Goal: Information Seeking & Learning: Learn about a topic

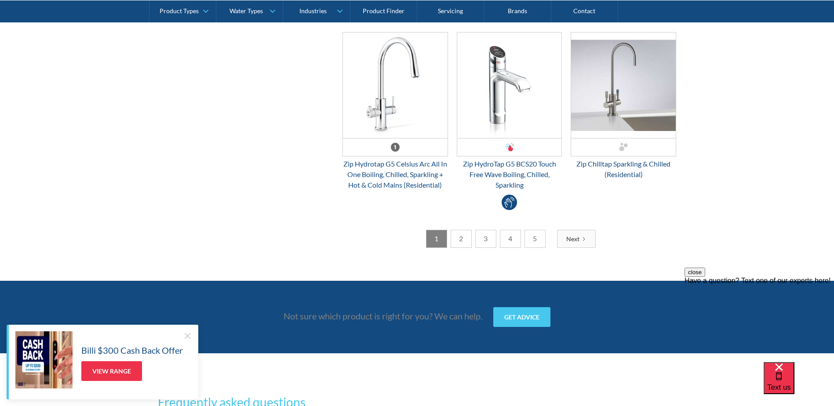
scroll to position [2418, 0]
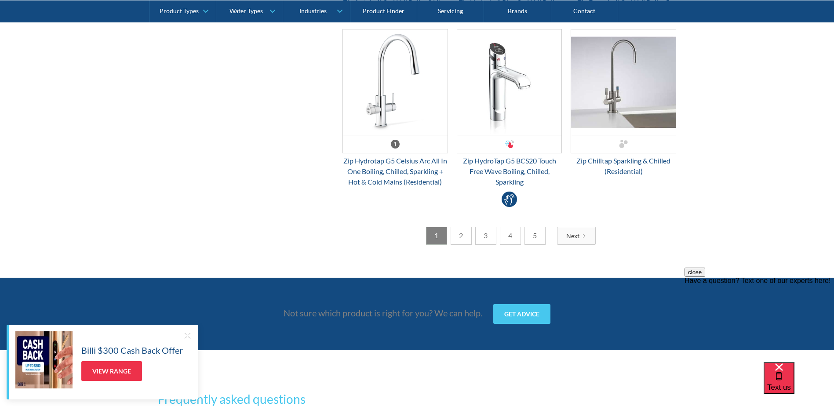
click at [458, 233] on link "2" at bounding box center [461, 236] width 21 height 18
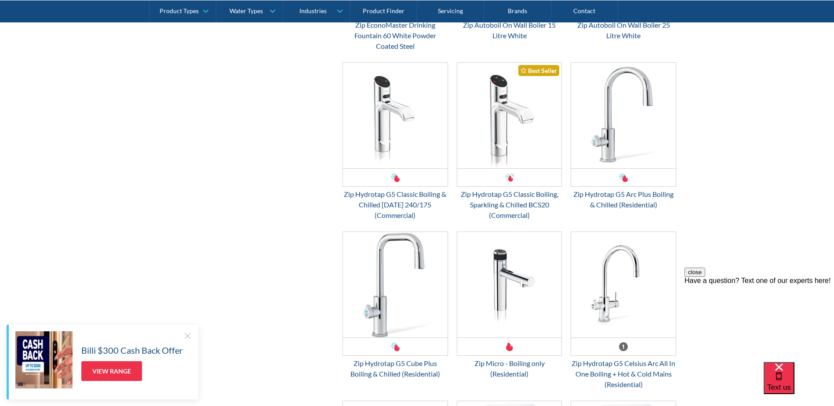
scroll to position [1978, 0]
click at [506, 143] on img "Email Form 3" at bounding box center [509, 115] width 105 height 105
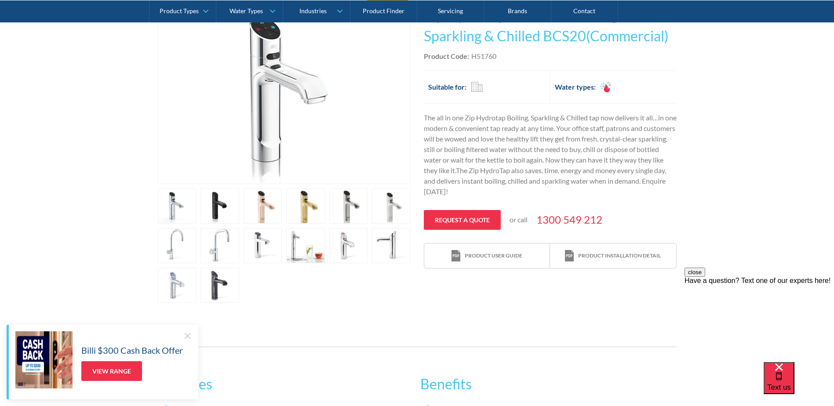
scroll to position [220, 0]
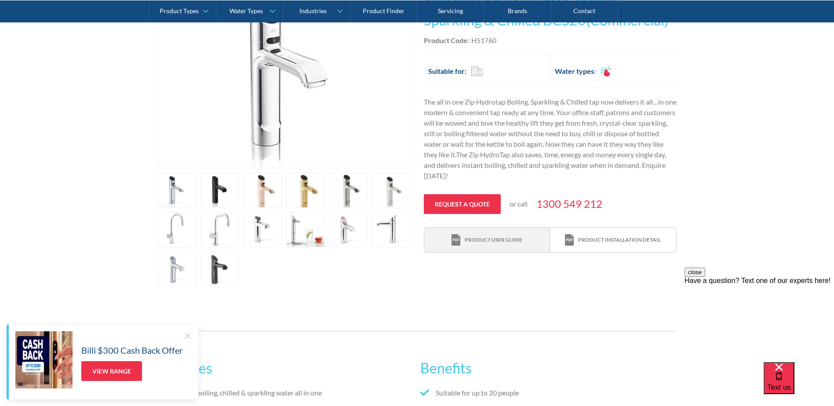
click at [491, 244] on div "Product user guide" at bounding box center [494, 240] width 58 height 8
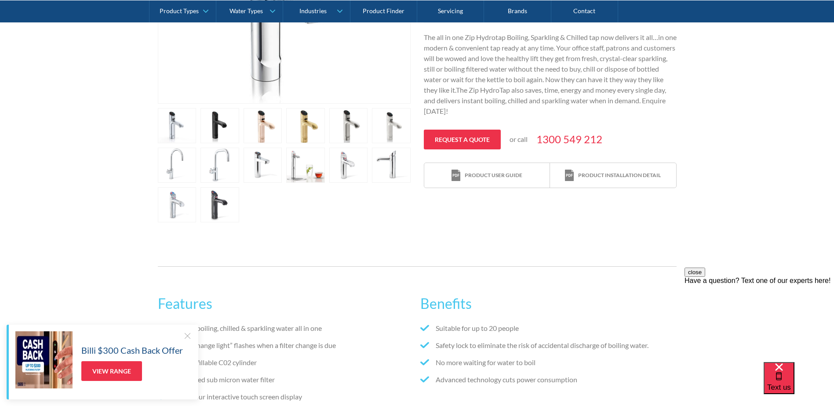
scroll to position [308, 0]
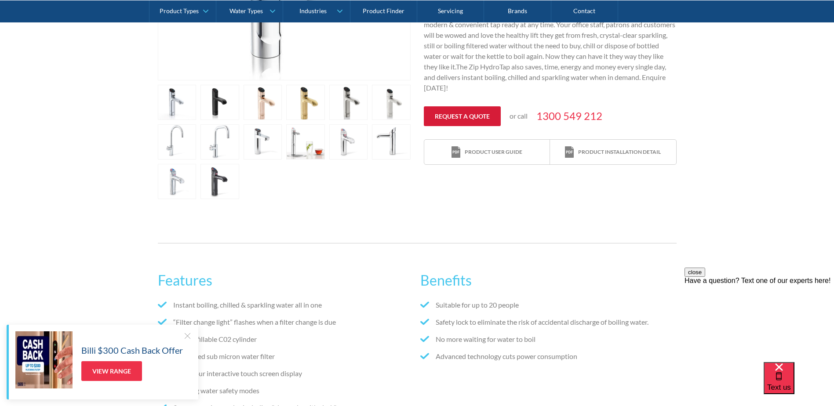
click at [457, 114] on link "Request a quote" at bounding box center [462, 116] width 77 height 20
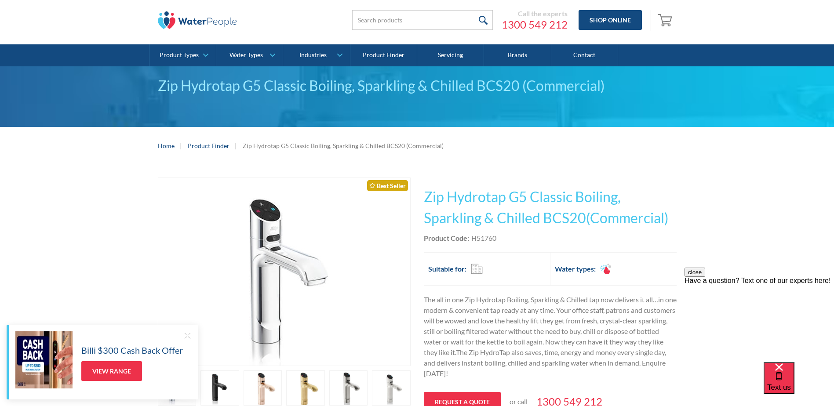
scroll to position [44, 0]
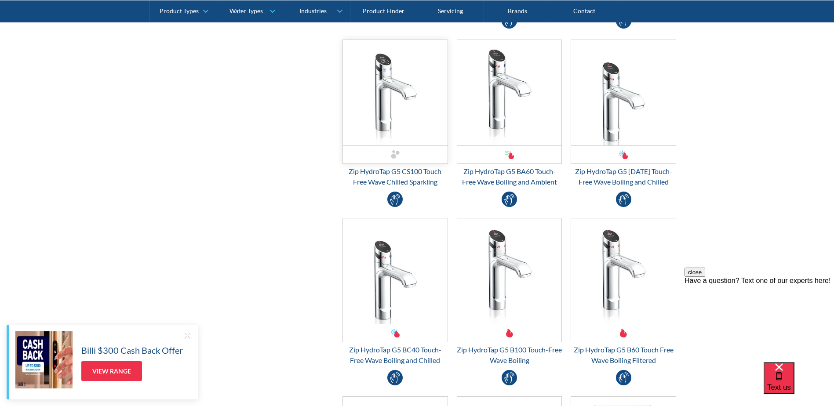
scroll to position [1714, 0]
click at [395, 289] on img "Email Form 3" at bounding box center [395, 269] width 105 height 105
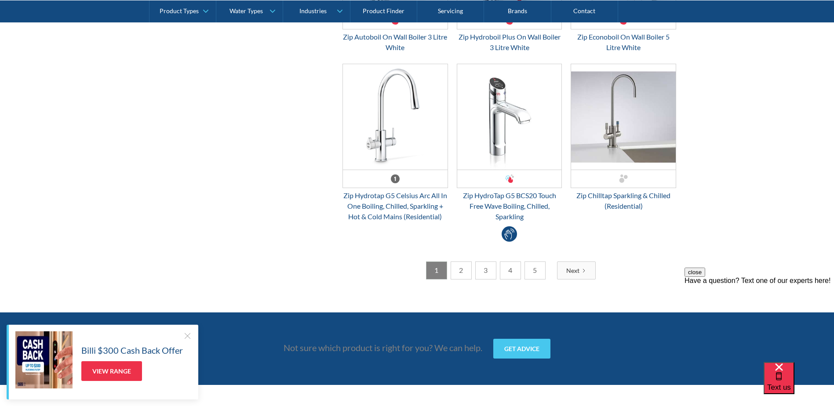
scroll to position [2418, 0]
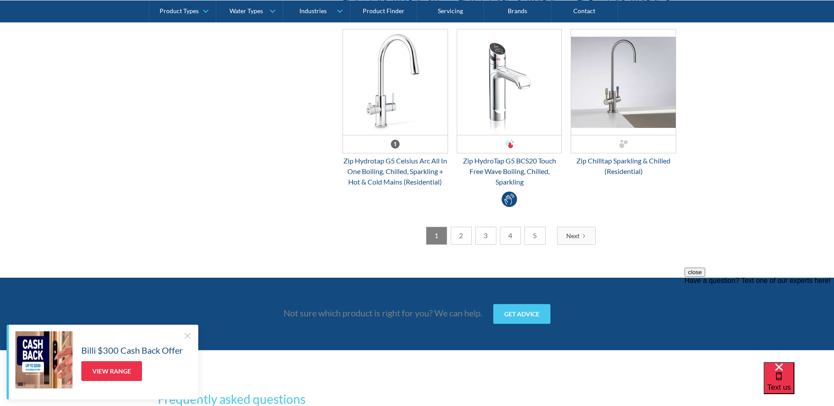
click at [463, 235] on link "2" at bounding box center [461, 236] width 21 height 18
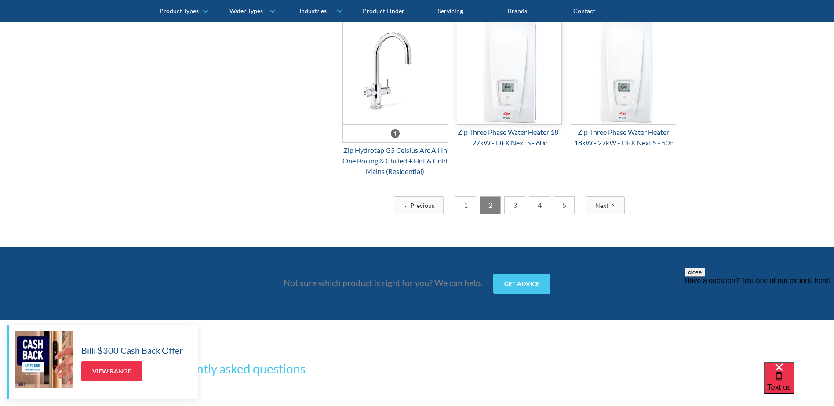
scroll to position [2374, 0]
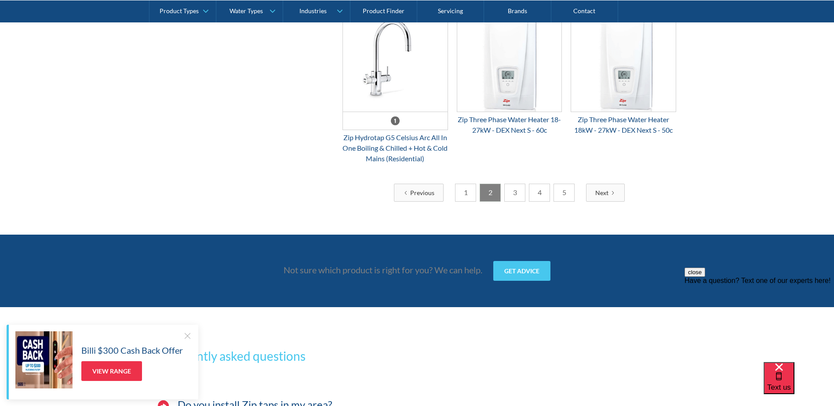
click at [513, 202] on link "3" at bounding box center [514, 193] width 21 height 18
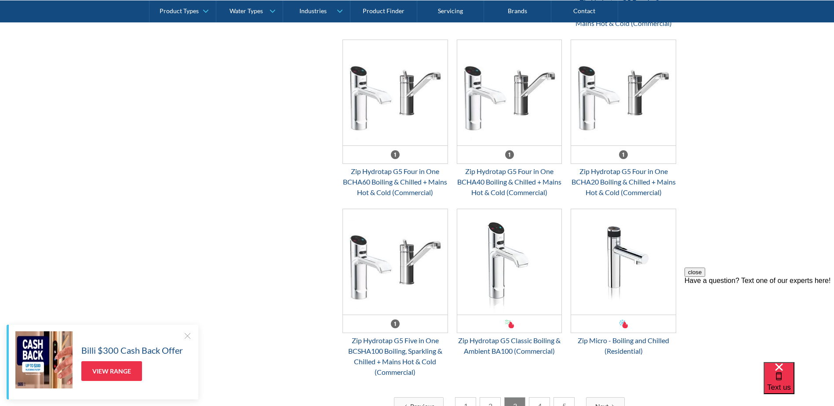
scroll to position [2110, 0]
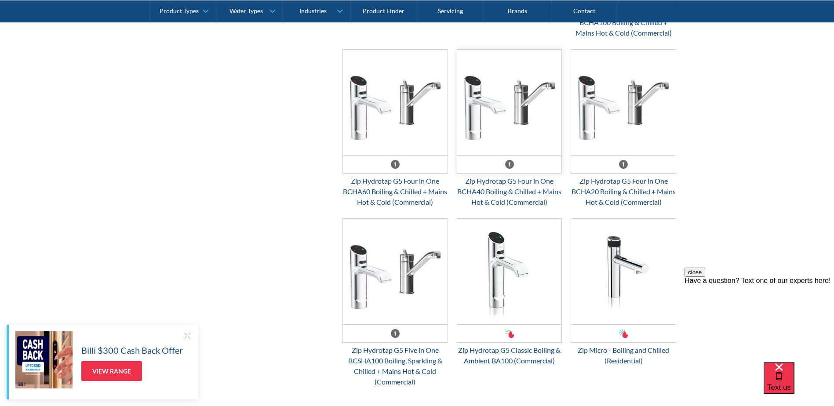
click at [524, 146] on img "Email Form 3" at bounding box center [509, 102] width 105 height 105
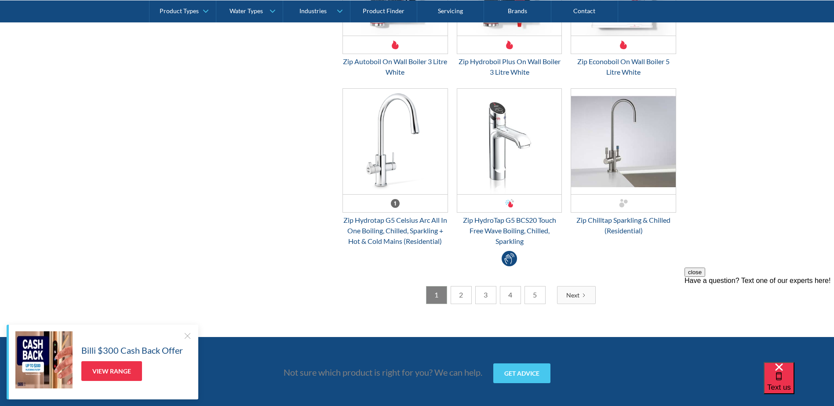
scroll to position [2374, 0]
